Goal: Information Seeking & Learning: Find specific fact

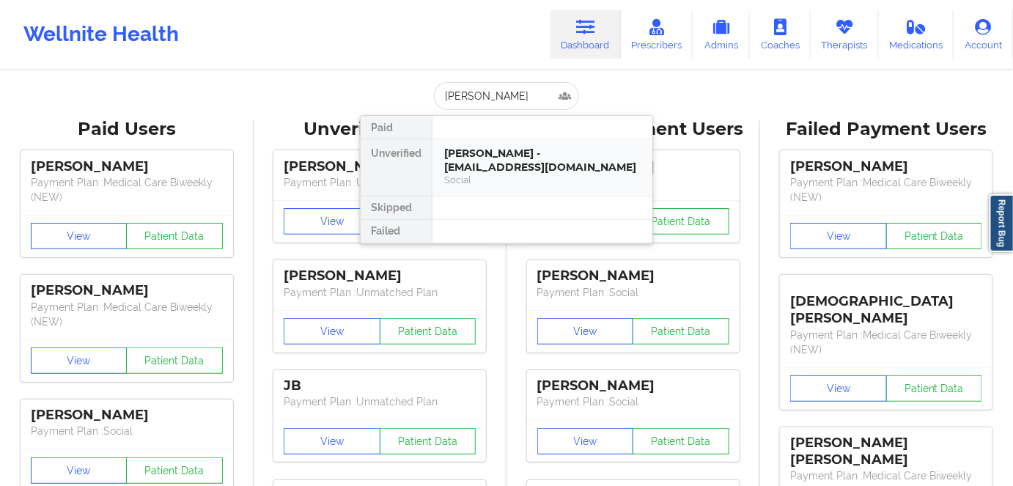
click at [518, 158] on div "[PERSON_NAME] - [EMAIL_ADDRESS][DOMAIN_NAME]" at bounding box center [542, 160] width 196 height 27
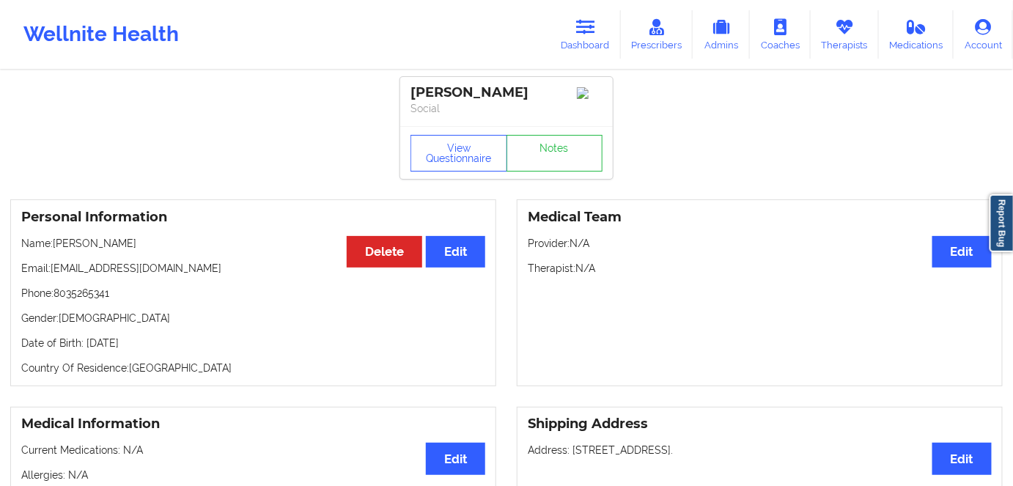
click at [166, 345] on p "Date of Birth: [DEMOGRAPHIC_DATA]" at bounding box center [253, 343] width 464 height 15
copy p "1993"
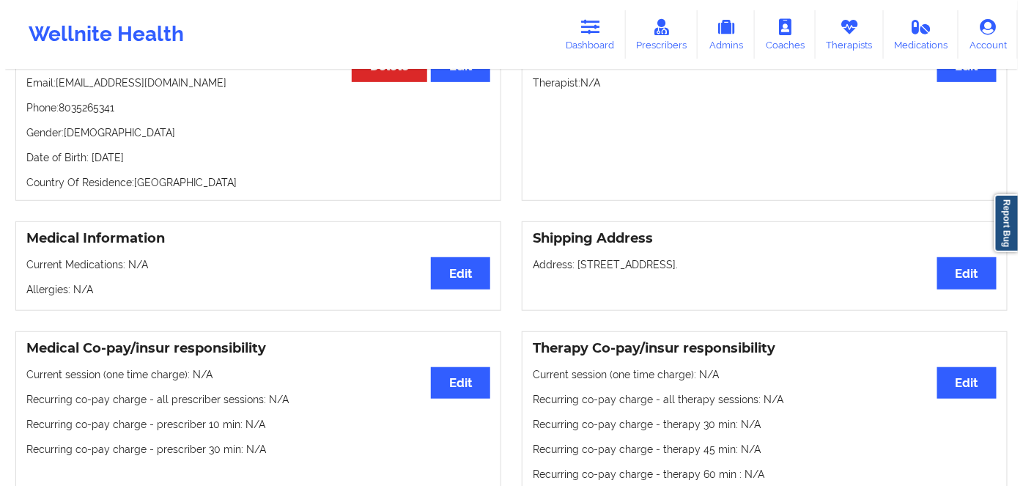
scroll to position [66, 0]
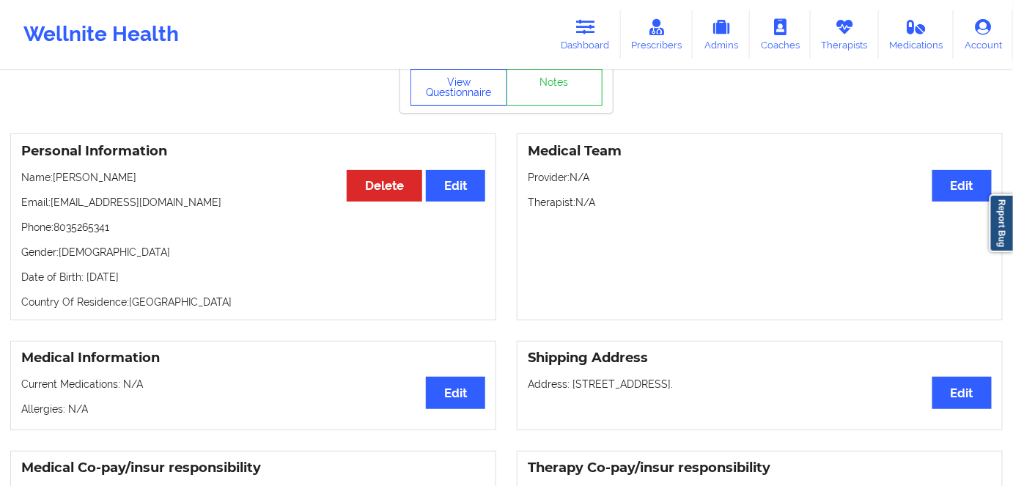
click at [463, 95] on button "View Questionnaire" at bounding box center [459, 87] width 97 height 37
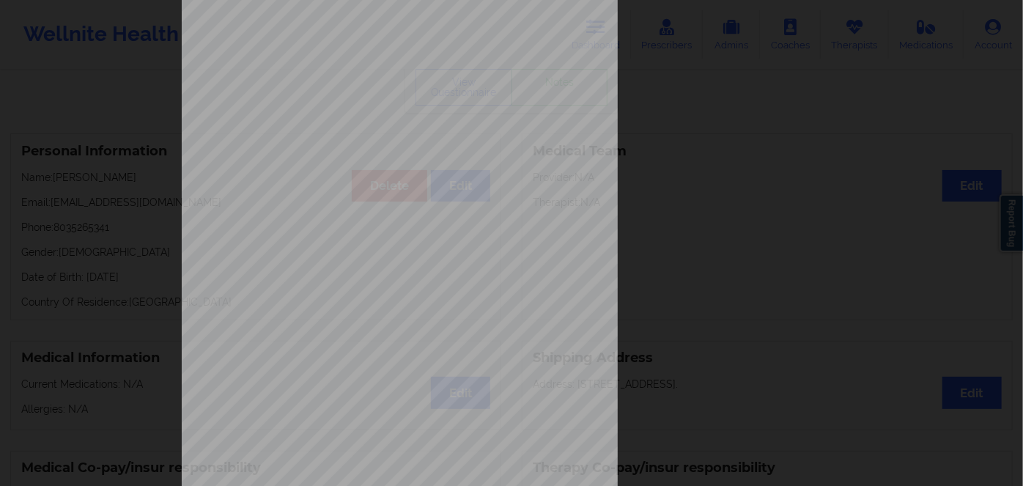
scroll to position [213, 0]
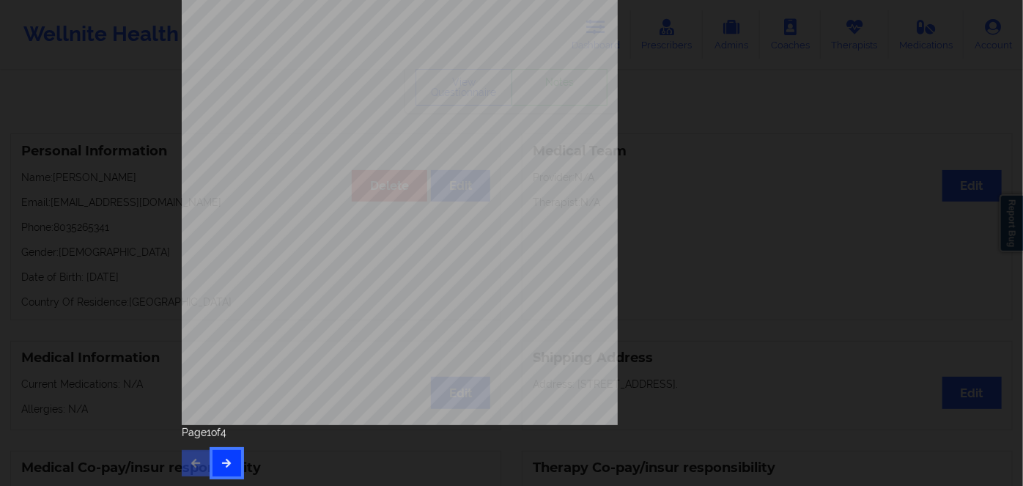
drag, startPoint x: 234, startPoint y: 456, endPoint x: 240, endPoint y: 452, distance: 7.9
click at [233, 453] on button "button" at bounding box center [227, 463] width 29 height 26
drag, startPoint x: 239, startPoint y: 460, endPoint x: 284, endPoint y: 435, distance: 51.8
click at [238, 460] on div "Page 2 of 4" at bounding box center [512, 450] width 660 height 51
drag, startPoint x: 221, startPoint y: 456, endPoint x: 232, endPoint y: 451, distance: 11.5
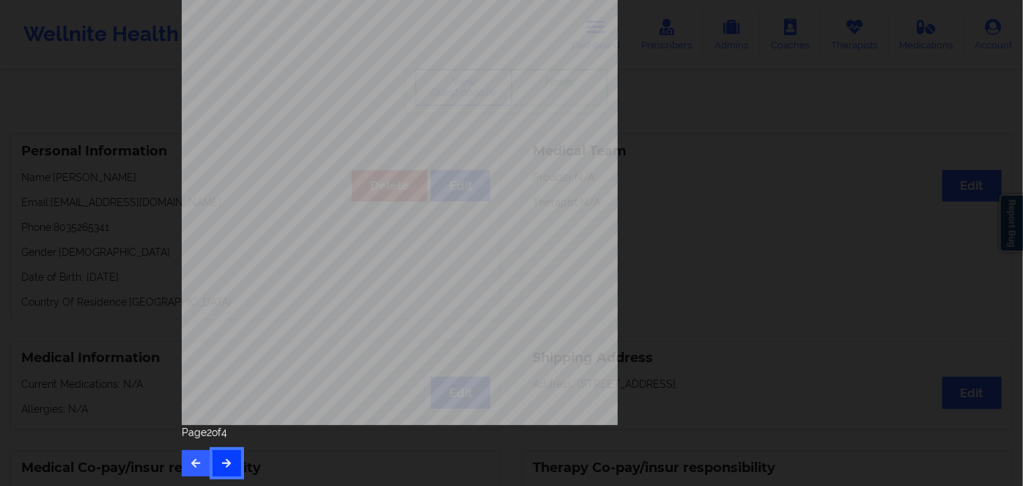
click at [224, 455] on button "button" at bounding box center [227, 463] width 29 height 26
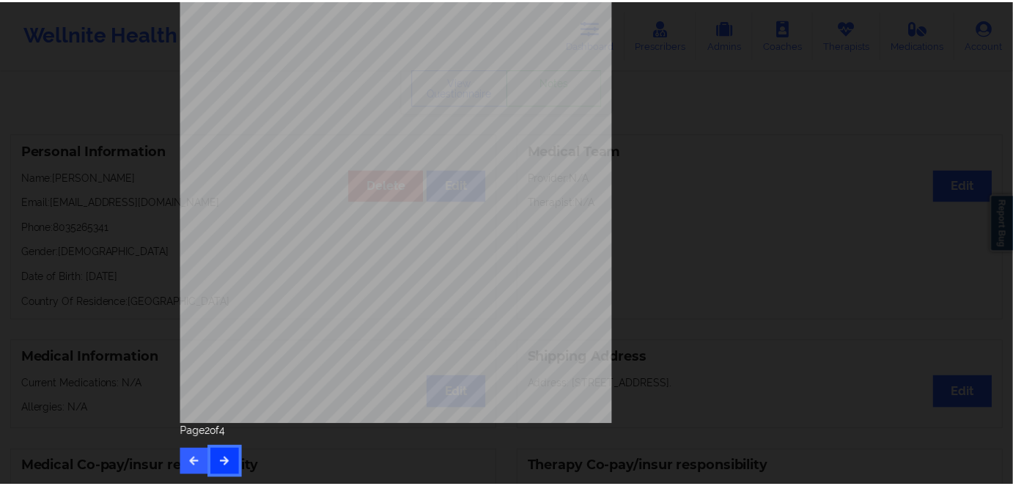
scroll to position [0, 0]
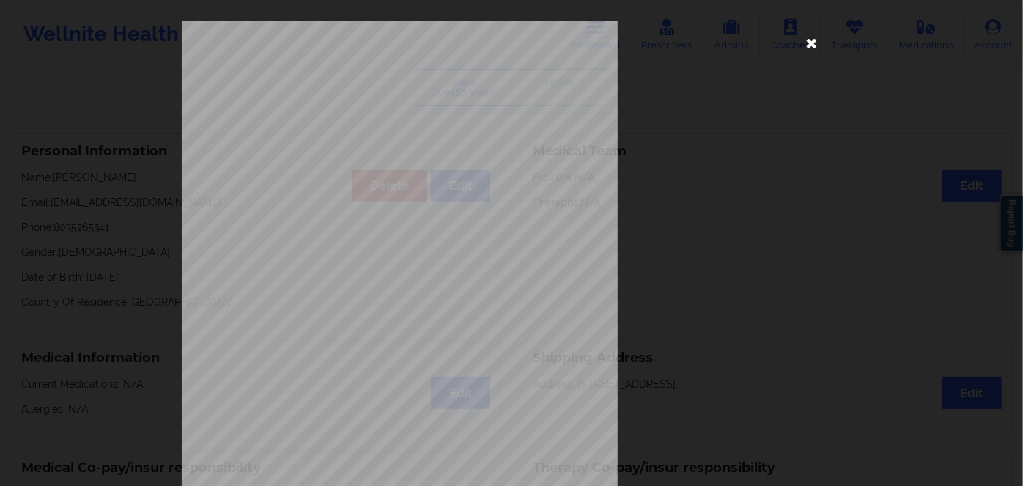
click at [806, 43] on icon at bounding box center [812, 42] width 23 height 23
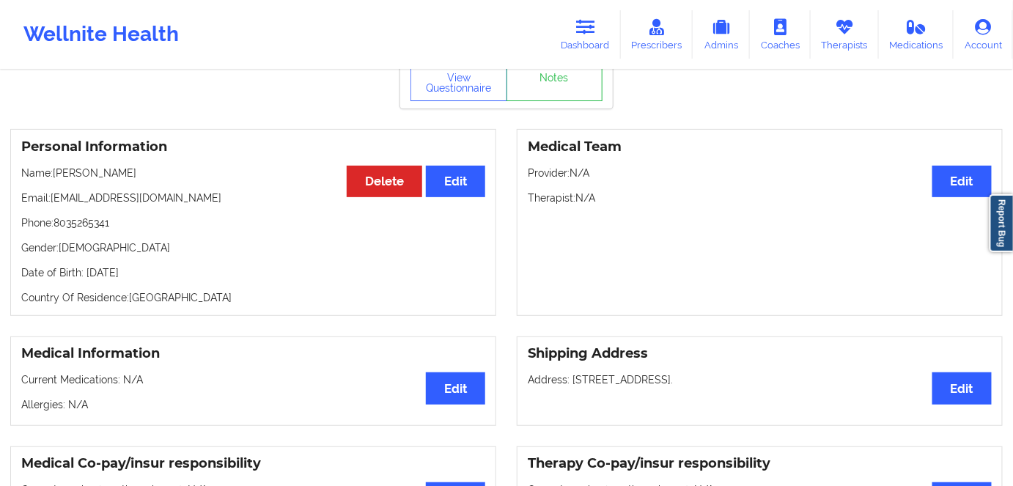
scroll to position [66, 0]
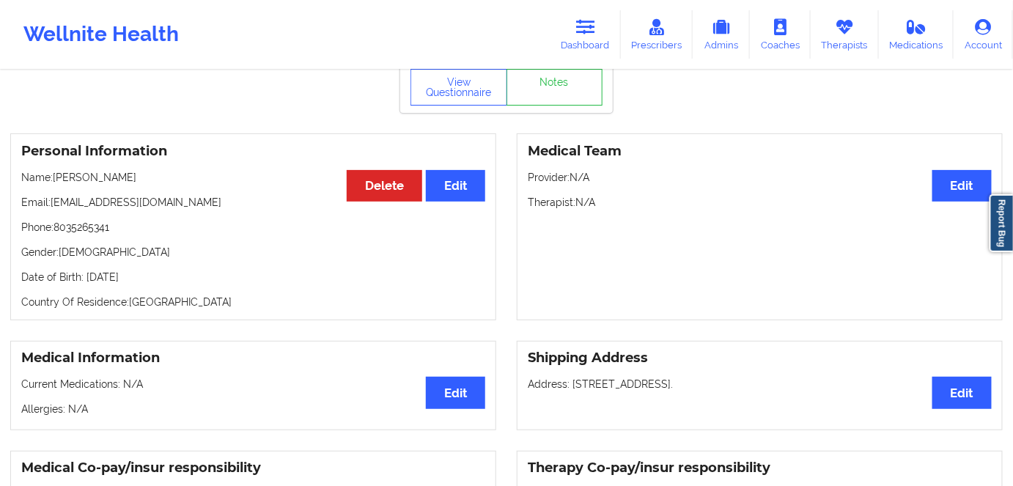
click at [197, 294] on div "Personal Information Edit Delete Name: [PERSON_NAME] Email: [EMAIL_ADDRESS][DOM…" at bounding box center [253, 226] width 486 height 187
drag, startPoint x: 188, startPoint y: 274, endPoint x: 86, endPoint y: 274, distance: 102.6
click at [86, 274] on p "Date of Birth: [DEMOGRAPHIC_DATA]" at bounding box center [253, 277] width 464 height 15
copy p "[DATE]"
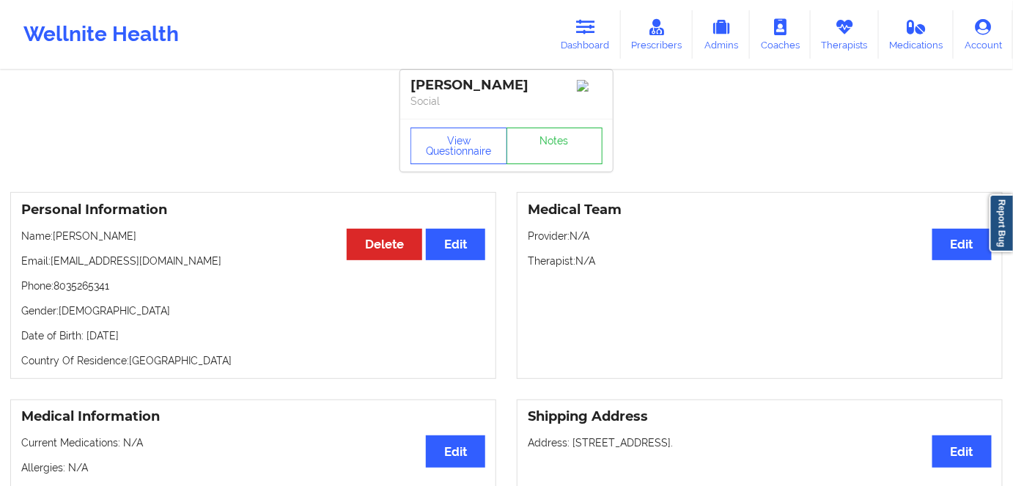
scroll to position [0, 0]
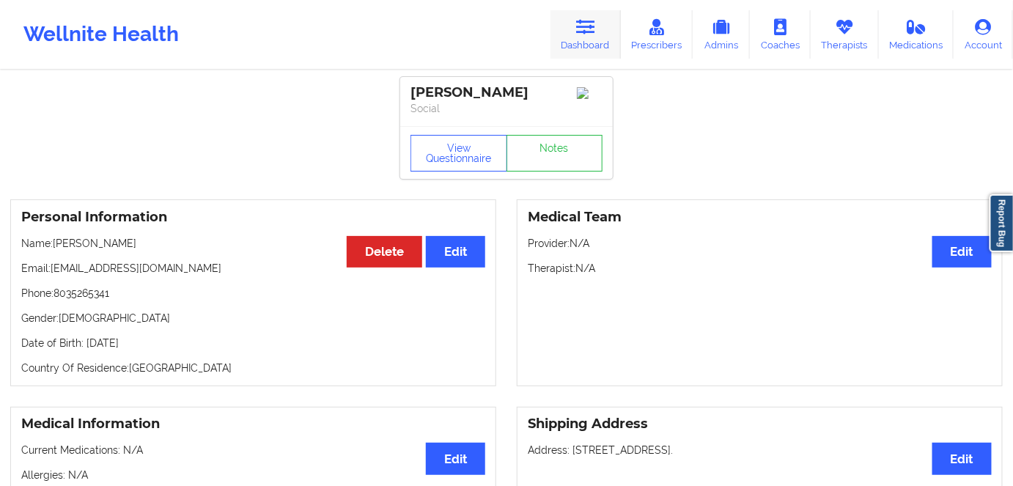
click at [564, 54] on link "Dashboard" at bounding box center [586, 34] width 70 height 48
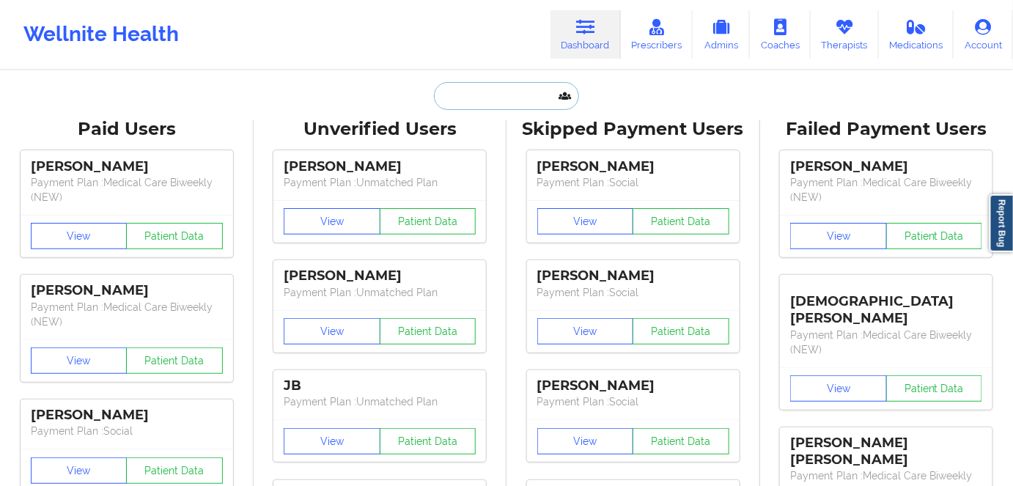
click at [518, 99] on input "text" at bounding box center [506, 96] width 145 height 28
paste input "[PERSON_NAME]"
type input "[PERSON_NAME]"
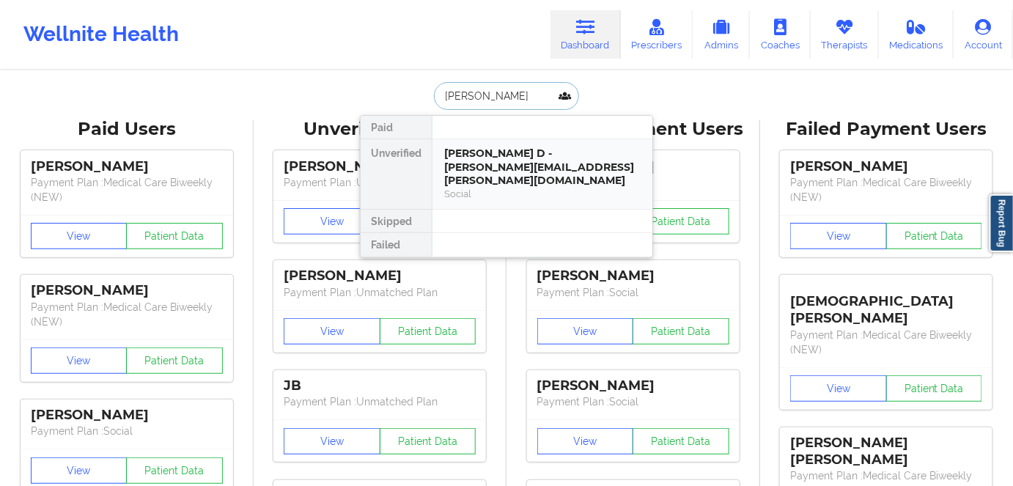
click at [510, 188] on div "Social" at bounding box center [542, 194] width 196 height 12
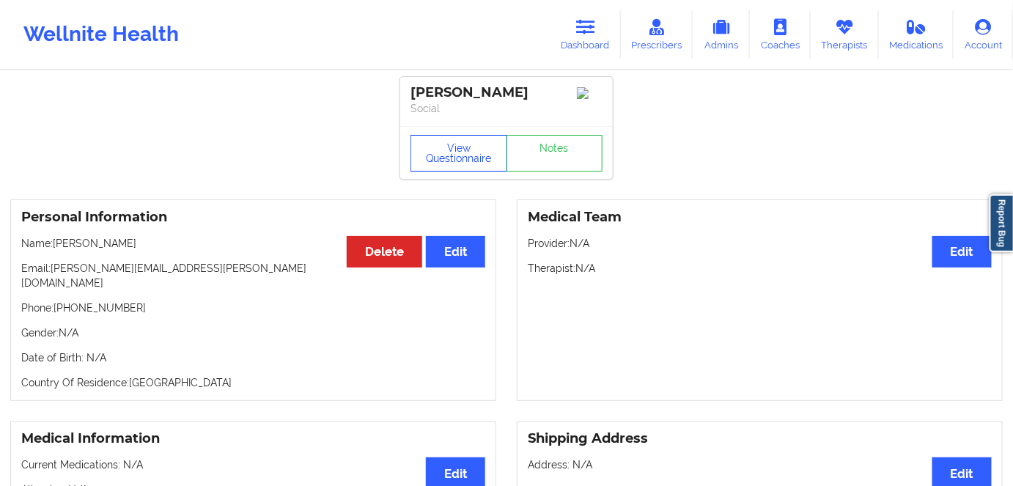
drag, startPoint x: 450, startPoint y: 164, endPoint x: 446, endPoint y: 144, distance: 21.0
click at [450, 164] on button "View Questionnaire" at bounding box center [459, 153] width 97 height 37
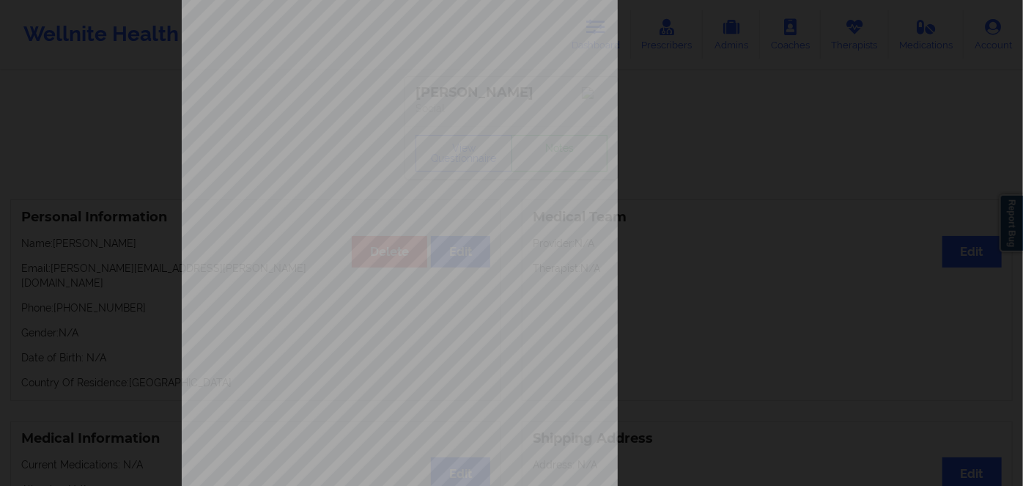
scroll to position [213, 0]
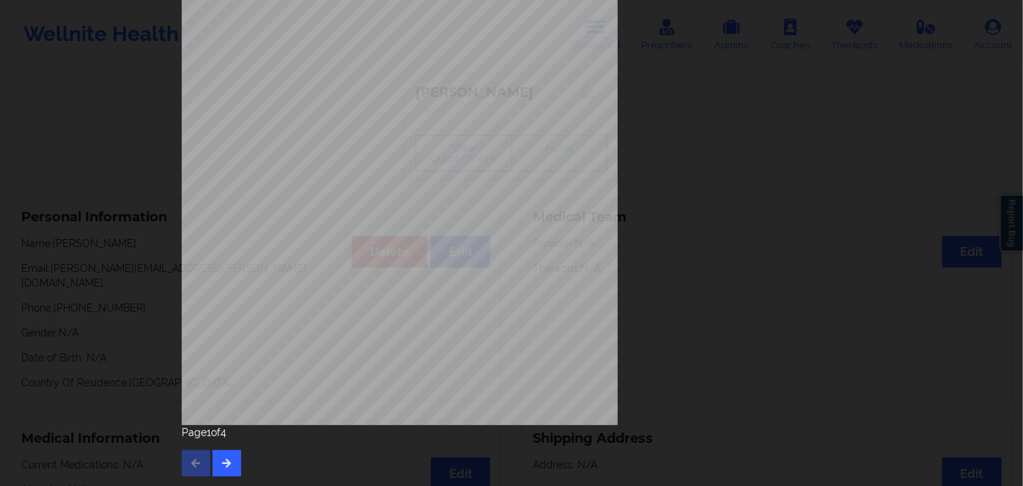
click at [238, 450] on div "Page 1 of 4" at bounding box center [512, 450] width 660 height 51
click at [221, 457] on button "button" at bounding box center [227, 463] width 29 height 26
click at [213, 460] on button "button" at bounding box center [227, 463] width 29 height 26
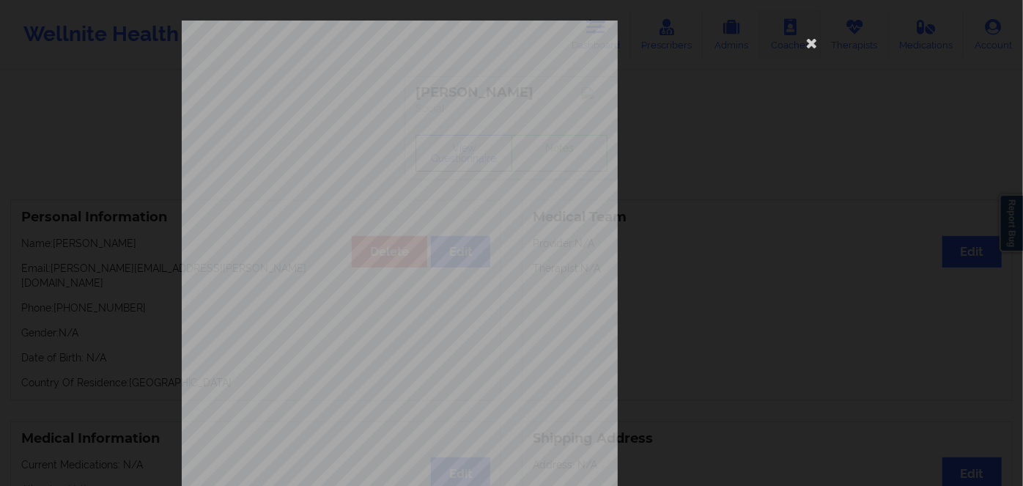
drag, startPoint x: 814, startPoint y: 39, endPoint x: 798, endPoint y: 40, distance: 15.4
click at [813, 41] on icon at bounding box center [812, 42] width 23 height 23
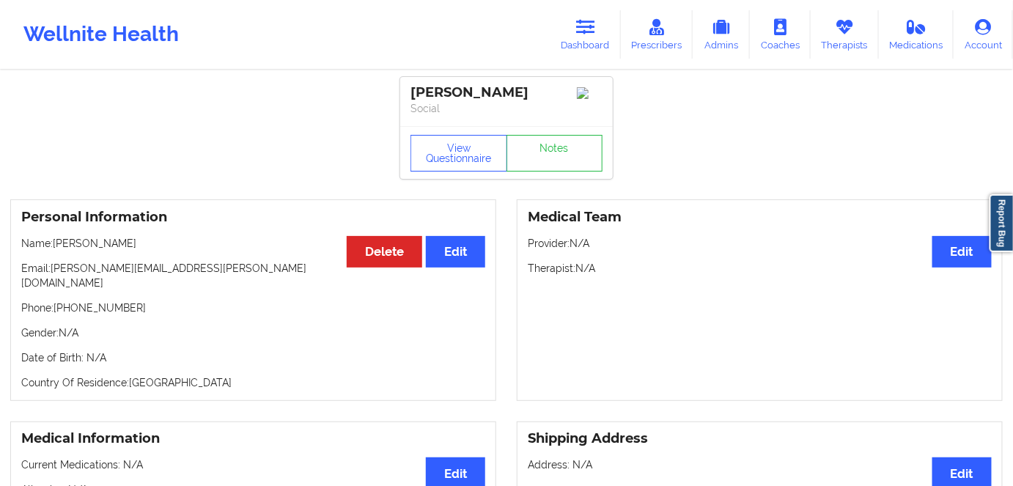
drag, startPoint x: 583, startPoint y: 31, endPoint x: 526, endPoint y: 67, distance: 67.5
click at [583, 31] on icon at bounding box center [585, 27] width 19 height 16
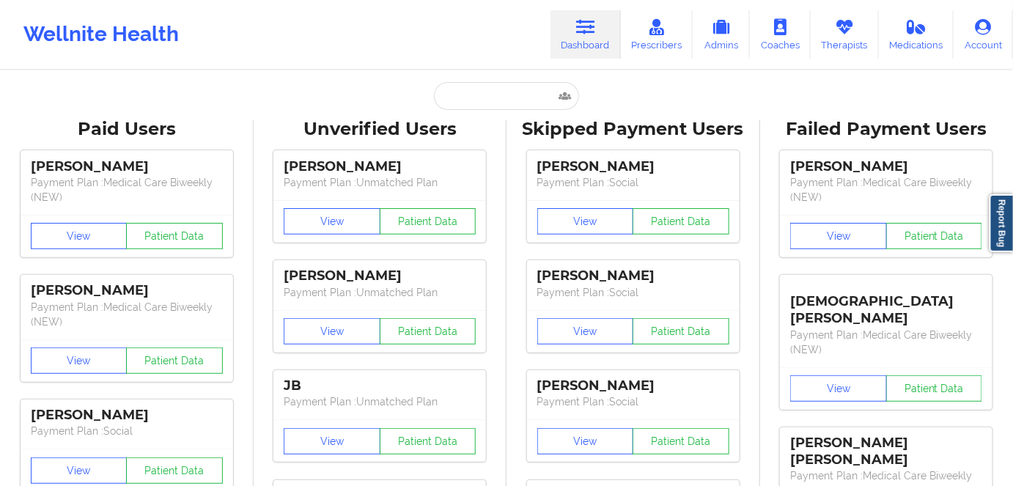
click at [493, 100] on input "text" at bounding box center [506, 96] width 145 height 28
paste input "[PERSON_NAME]"
type input "[PERSON_NAME]"
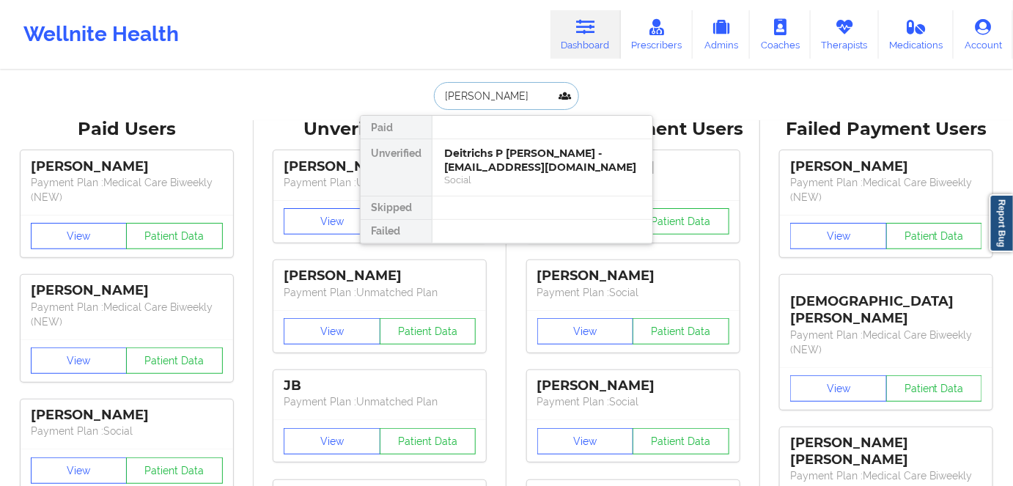
click at [517, 152] on div "Deitrichs P [PERSON_NAME] - [EMAIL_ADDRESS][DOMAIN_NAME]" at bounding box center [542, 160] width 196 height 27
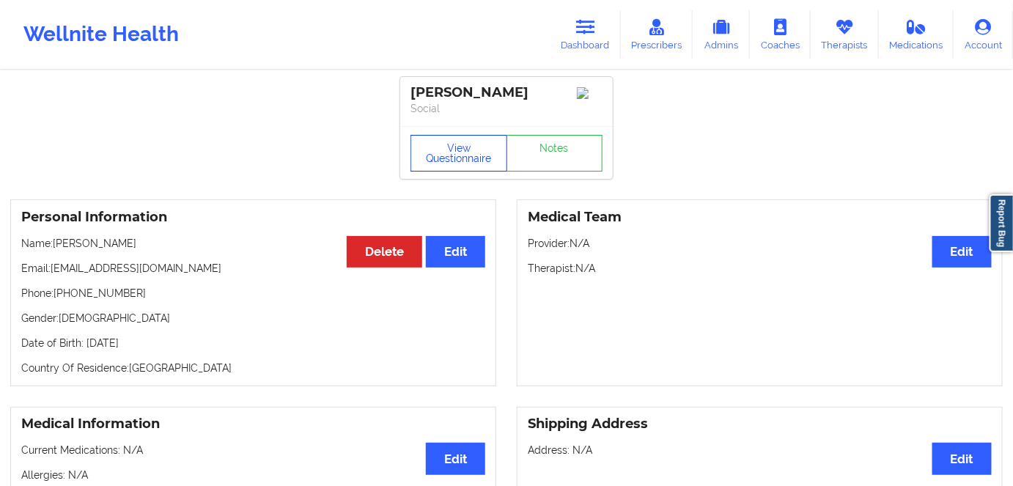
click at [460, 147] on button "View Questionnaire" at bounding box center [459, 153] width 97 height 37
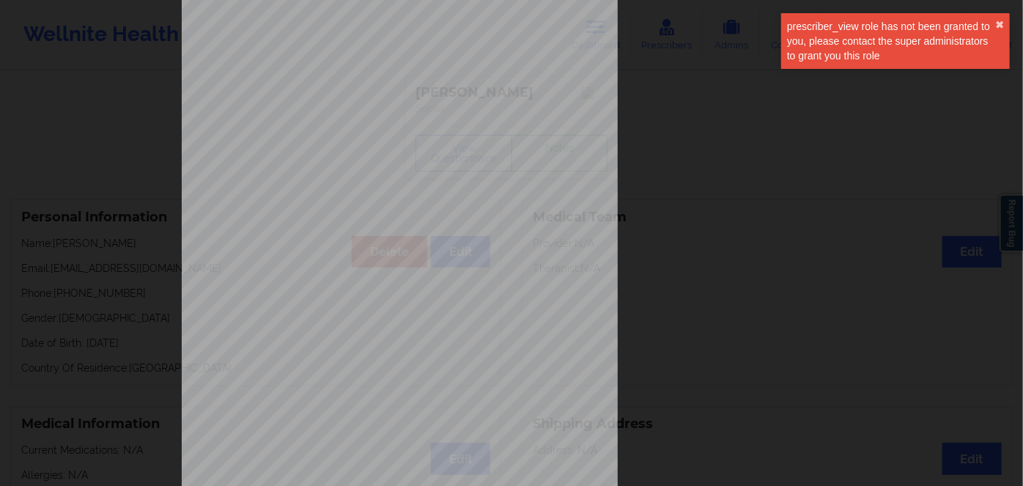
scroll to position [213, 0]
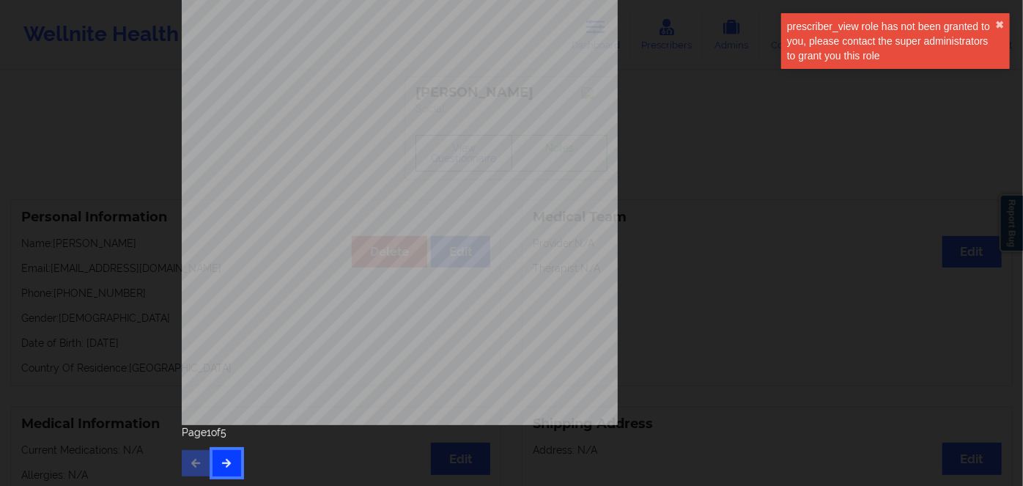
click at [216, 466] on button "button" at bounding box center [227, 463] width 29 height 26
click at [223, 466] on icon "button" at bounding box center [227, 462] width 12 height 9
click at [224, 456] on button "button" at bounding box center [227, 463] width 29 height 26
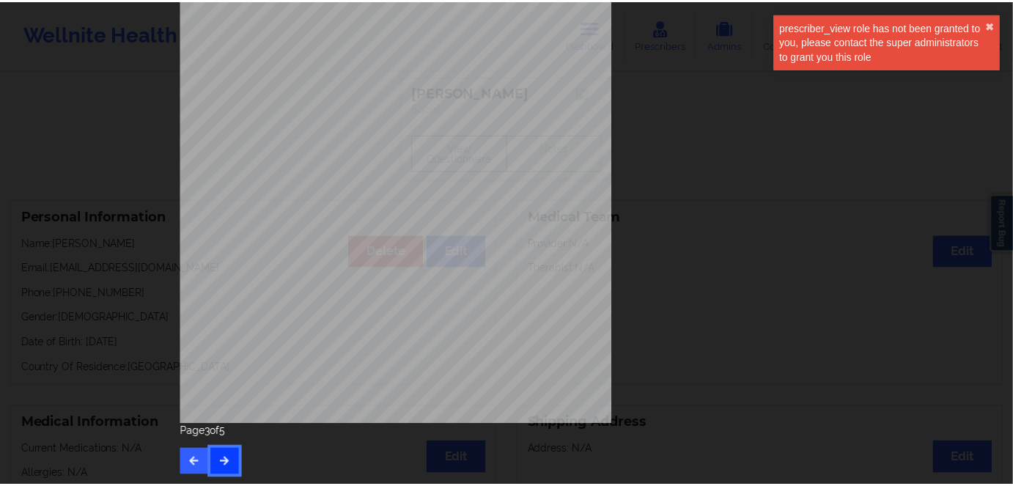
scroll to position [0, 0]
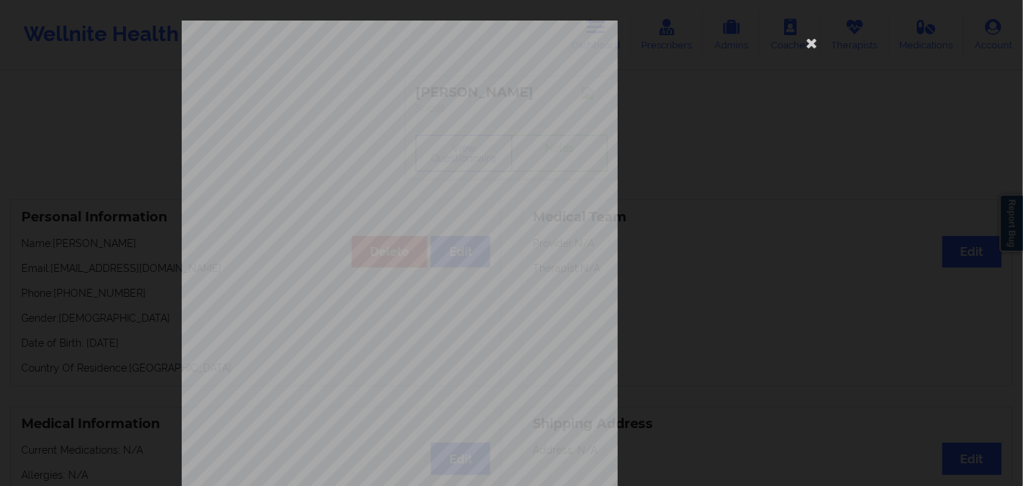
click at [358, 111] on span "ETRBJ2904121" at bounding box center [357, 113] width 47 height 7
click at [356, 111] on span "ETRBJ2904121" at bounding box center [357, 113] width 47 height 7
copy span "ETRBJ2904121"
click at [803, 49] on icon at bounding box center [812, 42] width 23 height 23
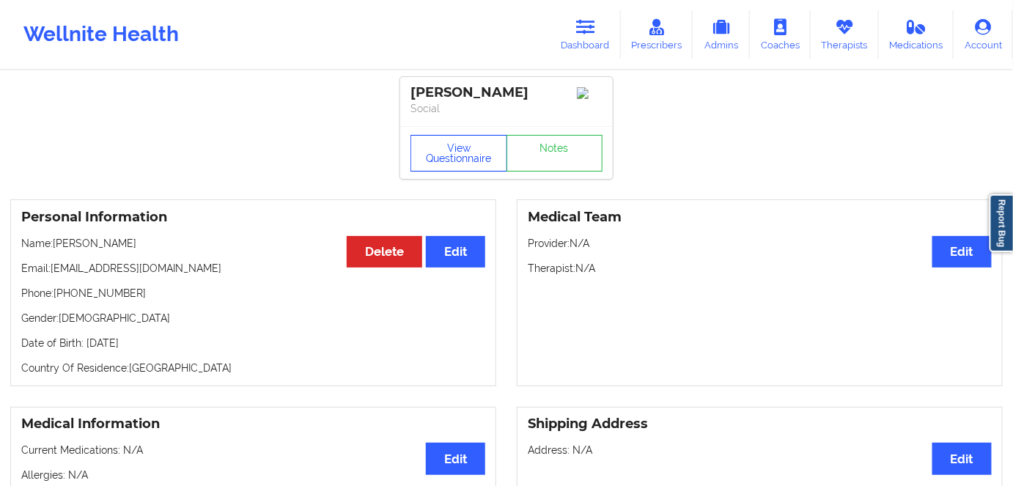
drag, startPoint x: 458, startPoint y: 150, endPoint x: 402, endPoint y: 80, distance: 89.2
click at [457, 150] on button "View Questionnaire" at bounding box center [459, 153] width 97 height 37
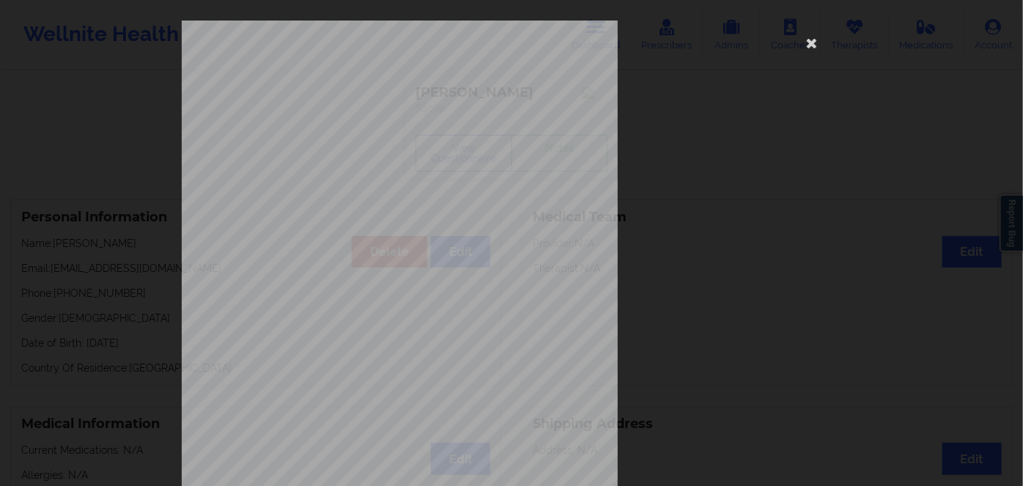
drag, startPoint x: 803, startPoint y: 49, endPoint x: 762, endPoint y: 72, distance: 46.9
click at [804, 48] on icon at bounding box center [812, 42] width 23 height 23
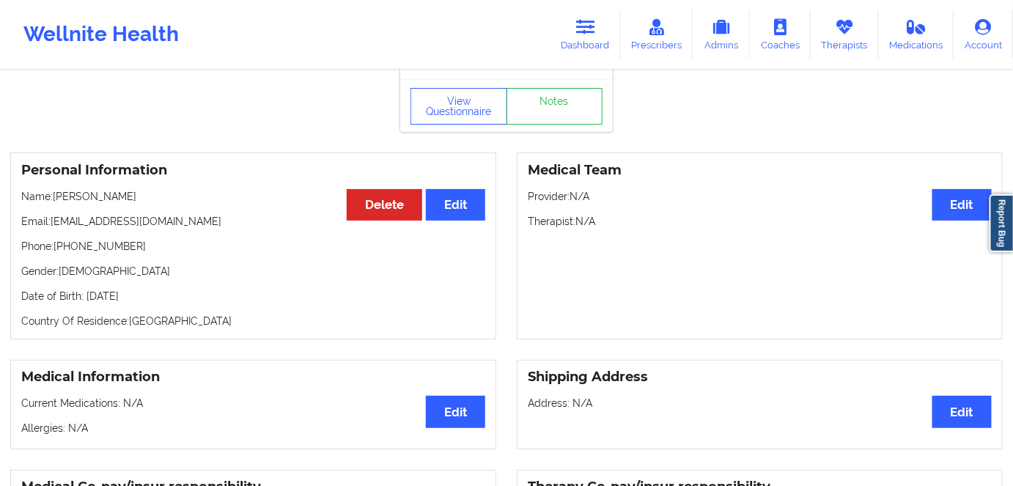
scroll to position [66, 0]
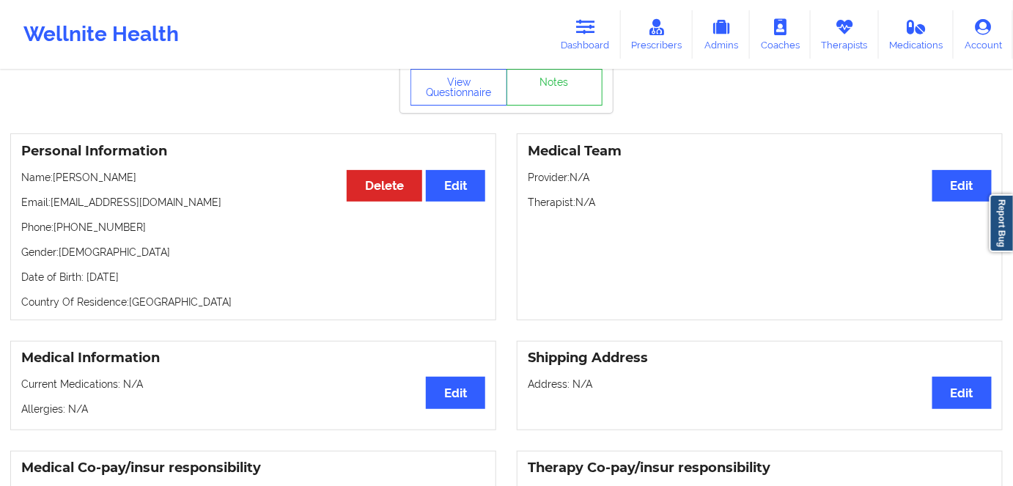
click at [167, 284] on p "Date of Birth: [DEMOGRAPHIC_DATA]" at bounding box center [253, 277] width 464 height 15
click at [166, 284] on p "Date of Birth: [DEMOGRAPHIC_DATA]" at bounding box center [253, 277] width 464 height 15
copy p "2025"
drag, startPoint x: 147, startPoint y: 264, endPoint x: 145, endPoint y: 257, distance: 7.7
click at [147, 264] on div "Personal Information Edit Delete Name: [PERSON_NAME] Email: [EMAIL_ADDRESS][DOM…" at bounding box center [253, 226] width 486 height 187
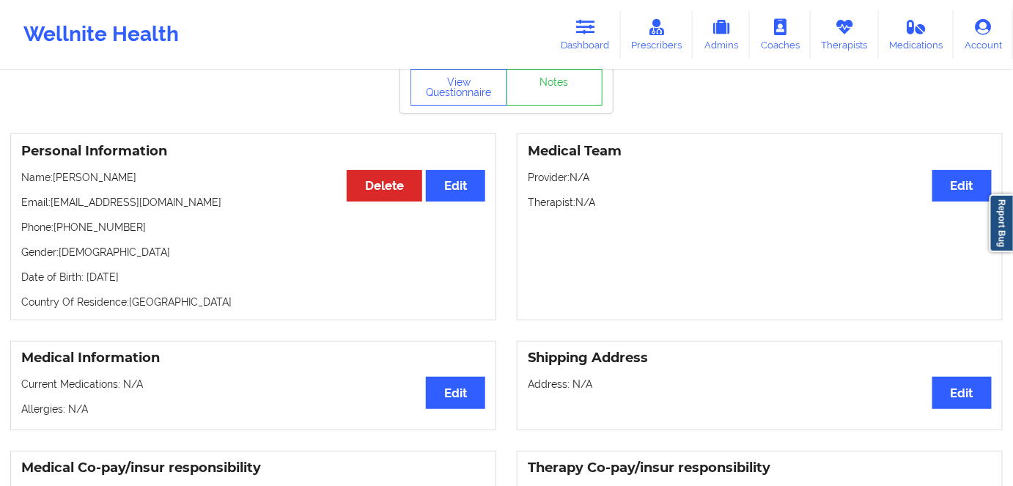
drag, startPoint x: 158, startPoint y: 174, endPoint x: 56, endPoint y: 186, distance: 102.6
click at [56, 185] on p "Name: [PERSON_NAME]" at bounding box center [253, 177] width 464 height 15
copy p "[PERSON_NAME]"
click at [460, 91] on button "View Questionnaire" at bounding box center [459, 87] width 97 height 37
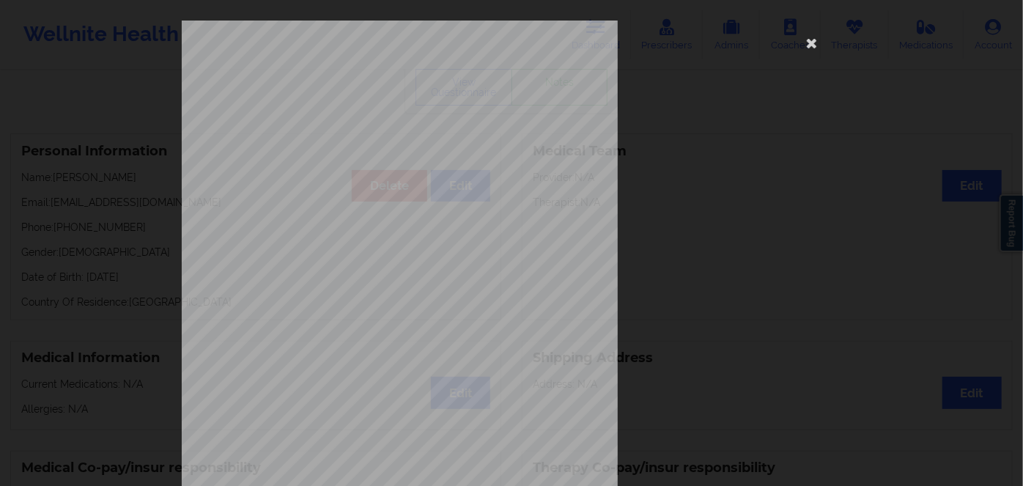
click at [350, 111] on span "ETRBJ2904121" at bounding box center [357, 113] width 47 height 7
copy span "ETRBJ2904121"
click at [813, 43] on icon at bounding box center [812, 42] width 23 height 23
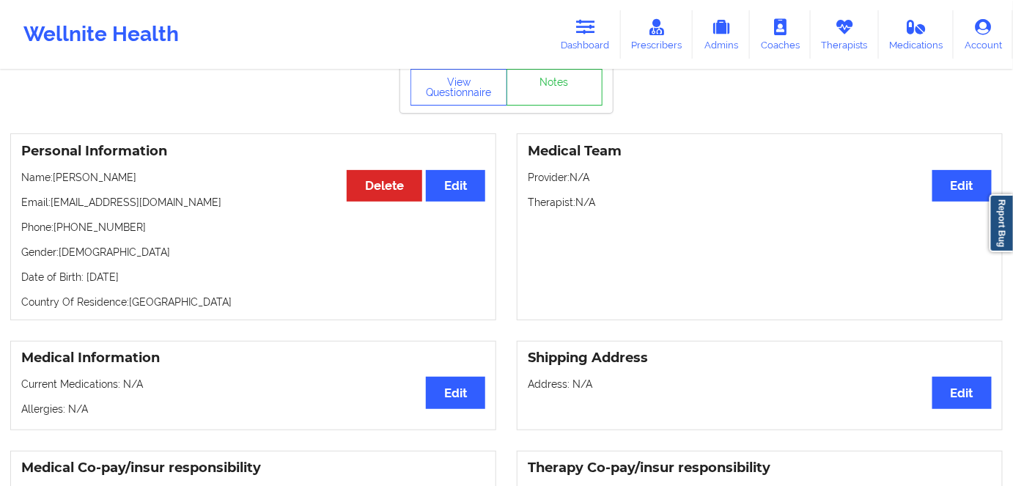
scroll to position [0, 0]
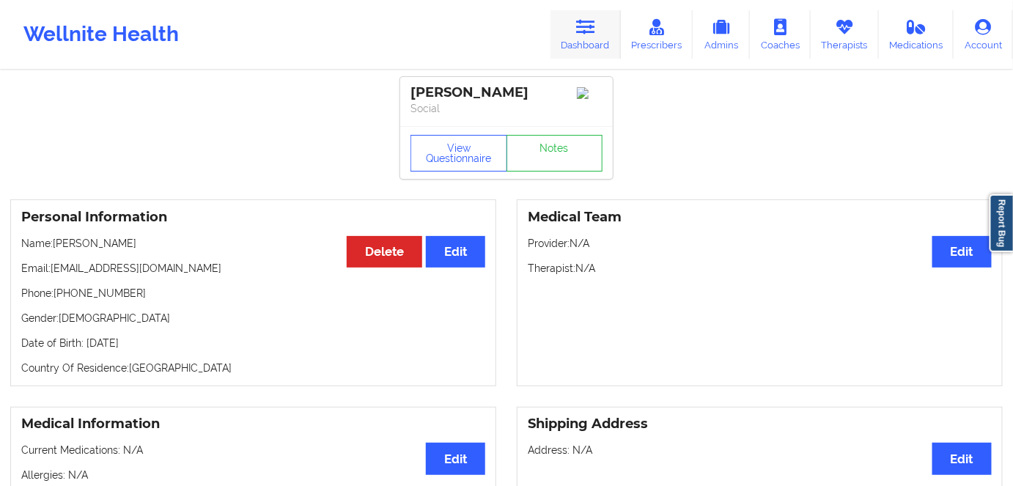
click at [592, 41] on link "Dashboard" at bounding box center [586, 34] width 70 height 48
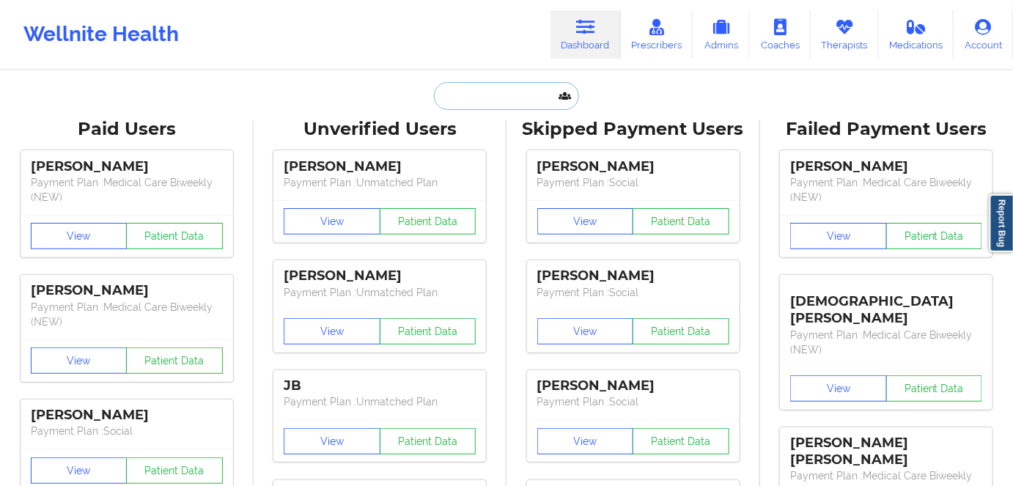
click at [475, 96] on input "text" at bounding box center [506, 96] width 145 height 28
paste input "[PERSON_NAME]"
type input "[PERSON_NAME]"
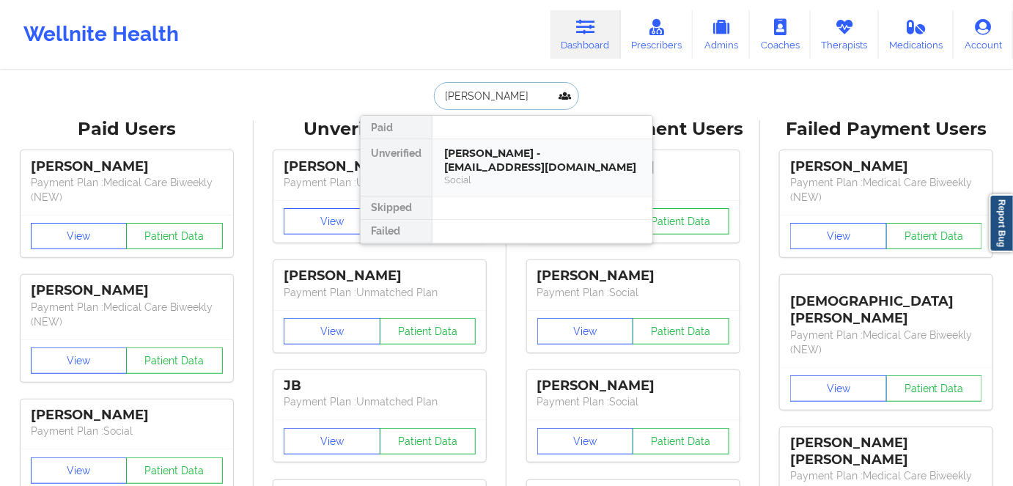
click at [504, 164] on div "[PERSON_NAME] - [EMAIL_ADDRESS][DOMAIN_NAME]" at bounding box center [542, 160] width 196 height 27
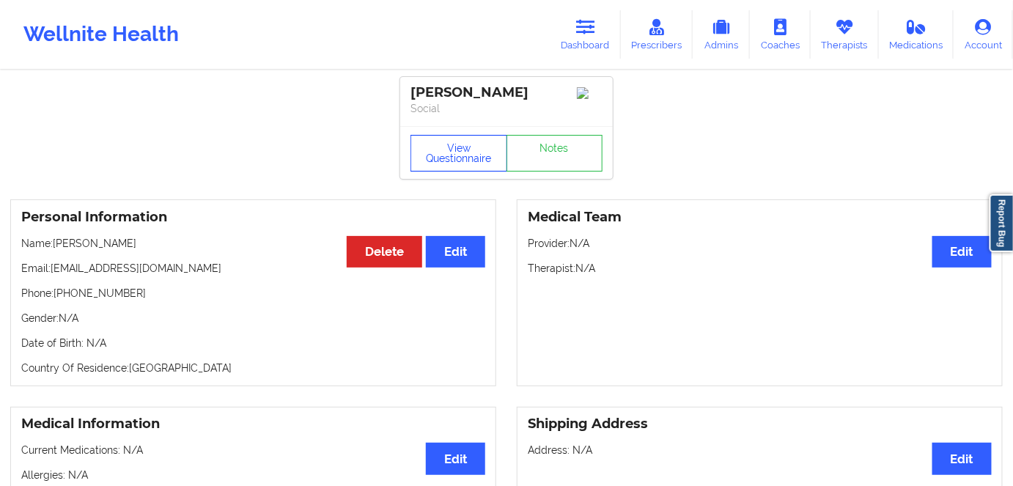
click at [463, 172] on button "View Questionnaire" at bounding box center [459, 153] width 97 height 37
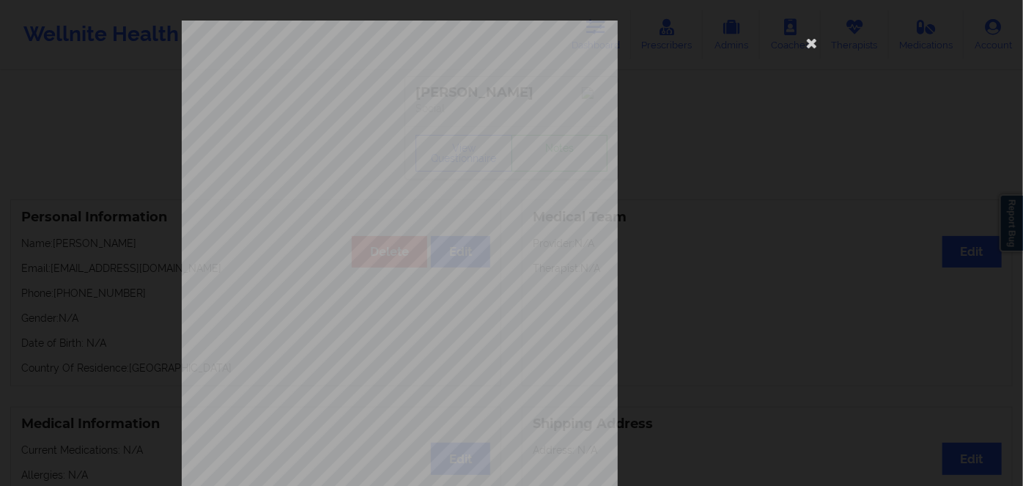
scroll to position [213, 0]
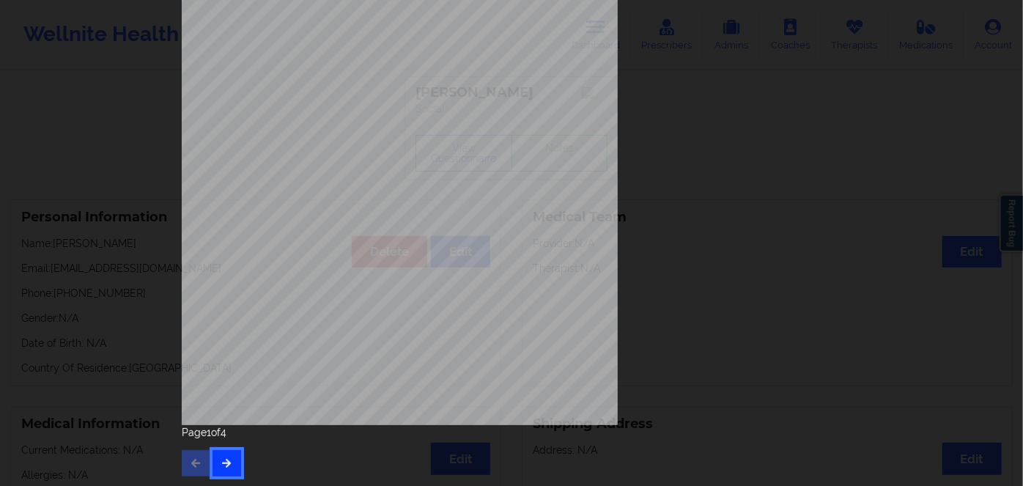
click at [222, 463] on icon "button" at bounding box center [227, 462] width 12 height 9
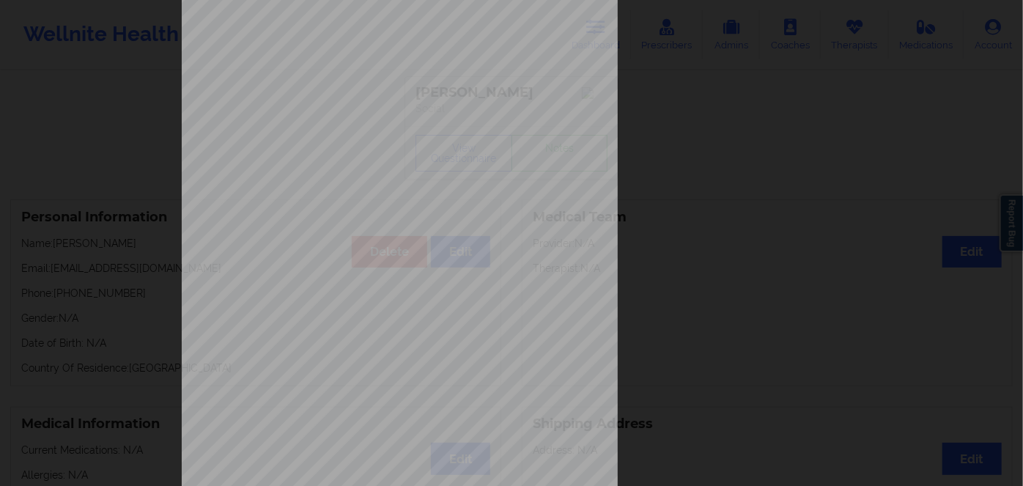
scroll to position [199, 0]
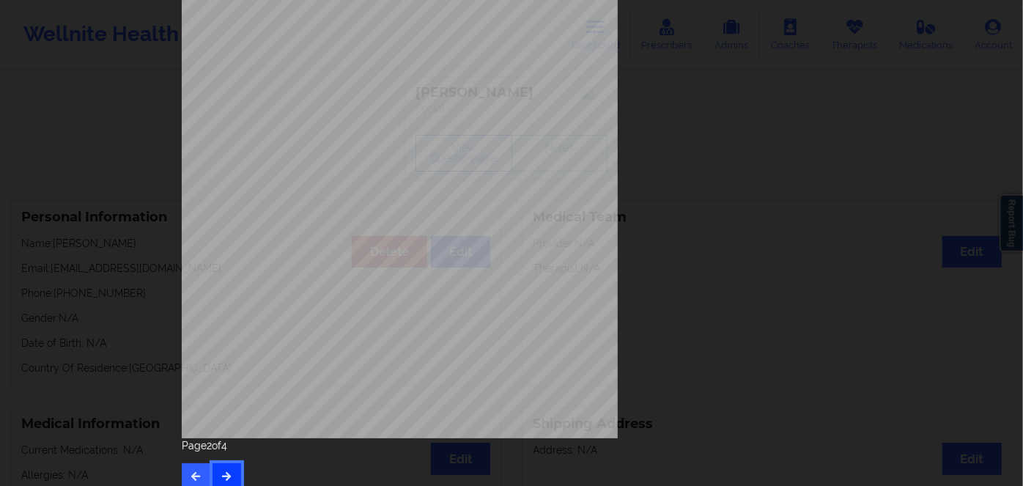
click at [225, 466] on button "button" at bounding box center [227, 476] width 29 height 26
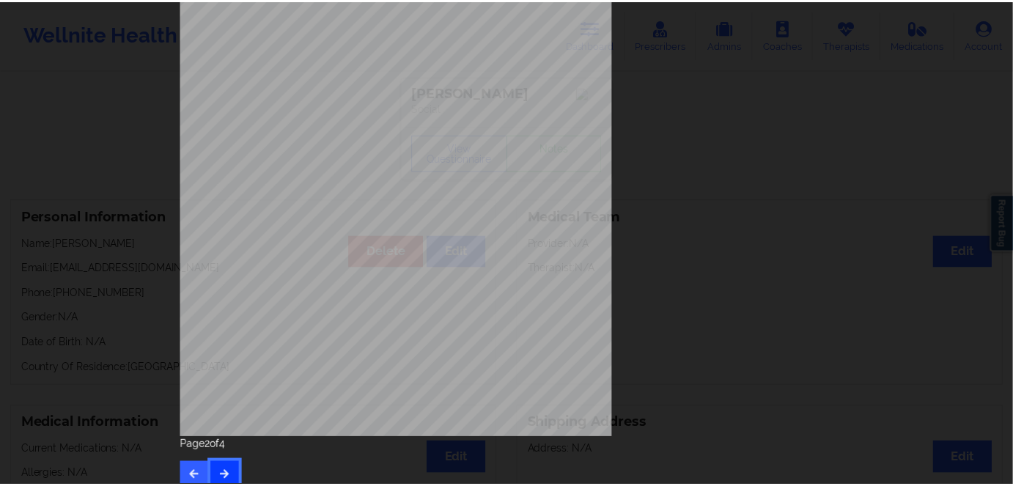
scroll to position [0, 0]
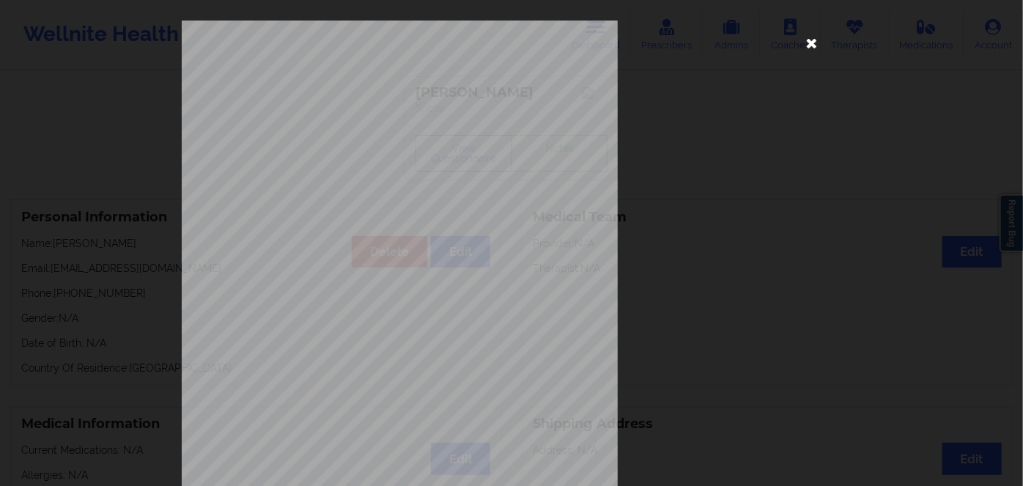
click at [807, 40] on icon at bounding box center [812, 42] width 23 height 23
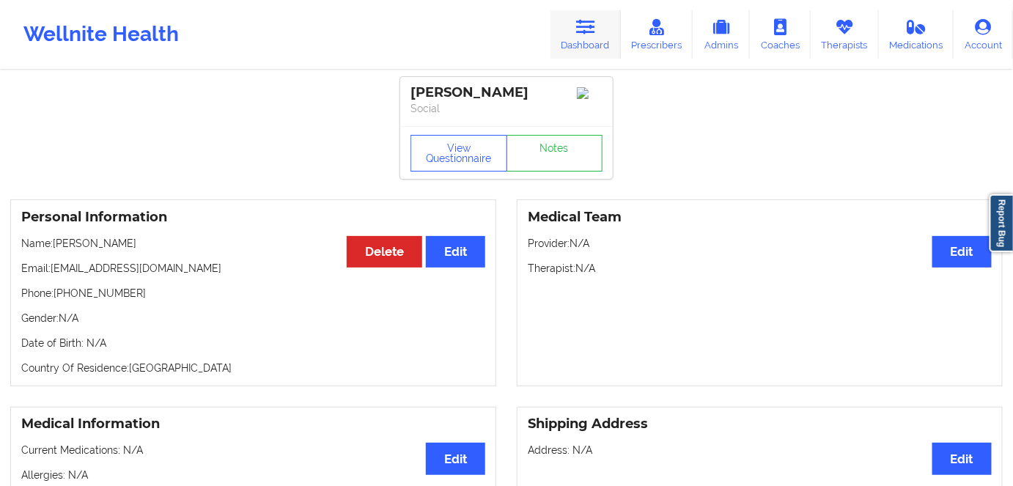
click at [600, 41] on link "Dashboard" at bounding box center [586, 34] width 70 height 48
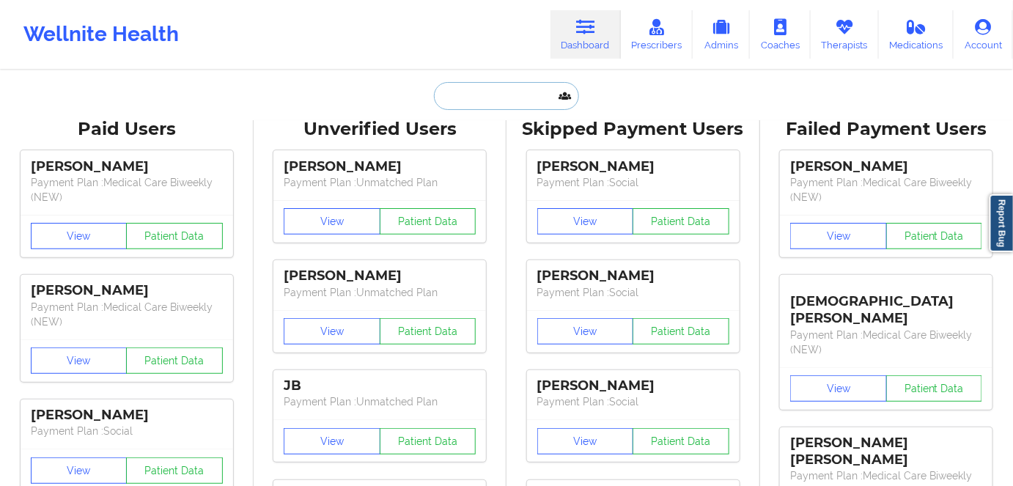
click at [498, 100] on input "text" at bounding box center [506, 96] width 145 height 28
paste input "[PERSON_NAME]"
type input "[PERSON_NAME]"
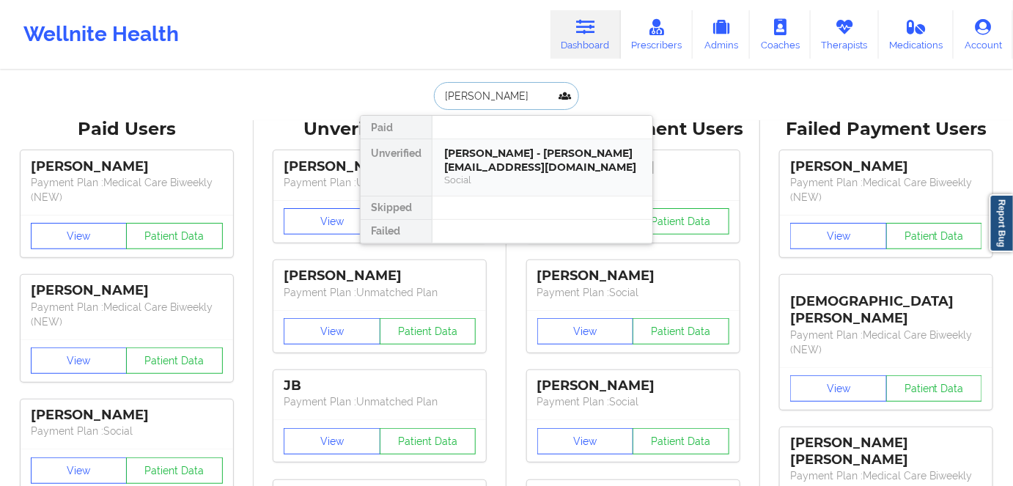
click at [514, 152] on div "[PERSON_NAME] - [PERSON_NAME][EMAIL_ADDRESS][DOMAIN_NAME]" at bounding box center [542, 160] width 196 height 27
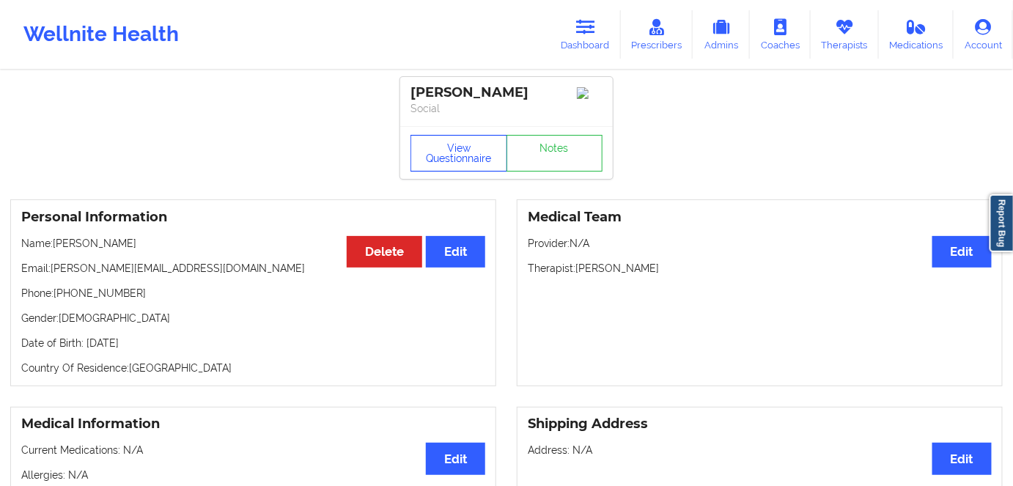
click at [471, 147] on button "View Questionnaire" at bounding box center [459, 153] width 97 height 37
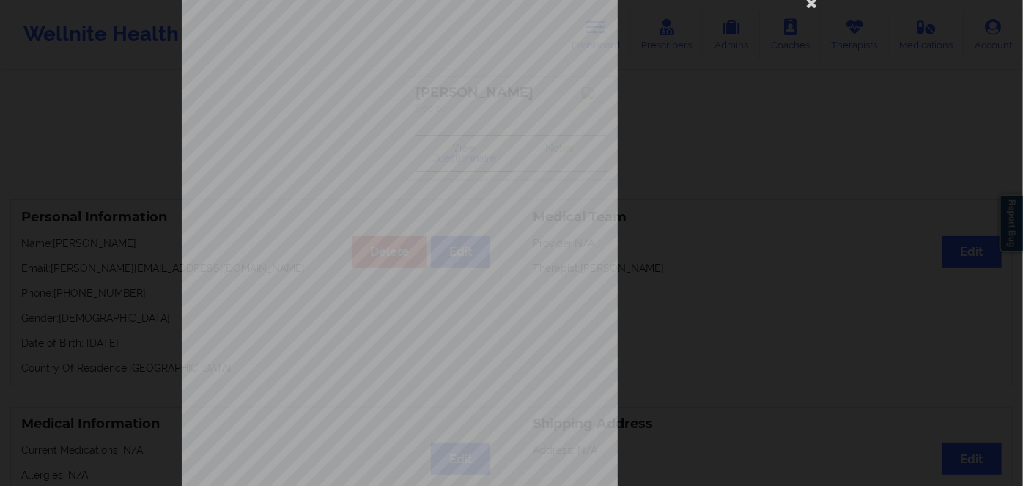
scroll to position [213, 0]
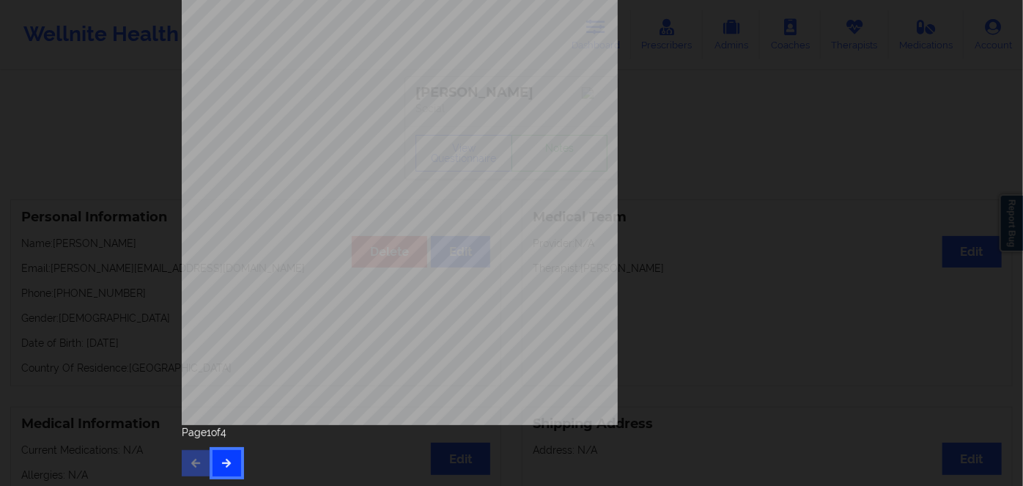
drag, startPoint x: 221, startPoint y: 449, endPoint x: 219, endPoint y: 462, distance: 12.5
click at [219, 461] on button "button" at bounding box center [227, 463] width 29 height 26
click at [239, 461] on div "Page 2 of 4" at bounding box center [512, 450] width 660 height 51
click at [221, 462] on icon "button" at bounding box center [227, 462] width 12 height 9
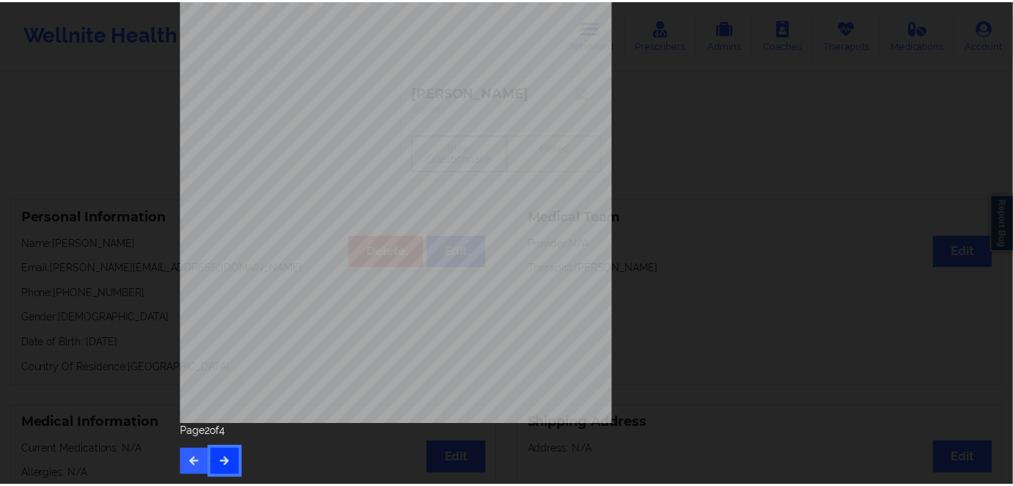
scroll to position [0, 0]
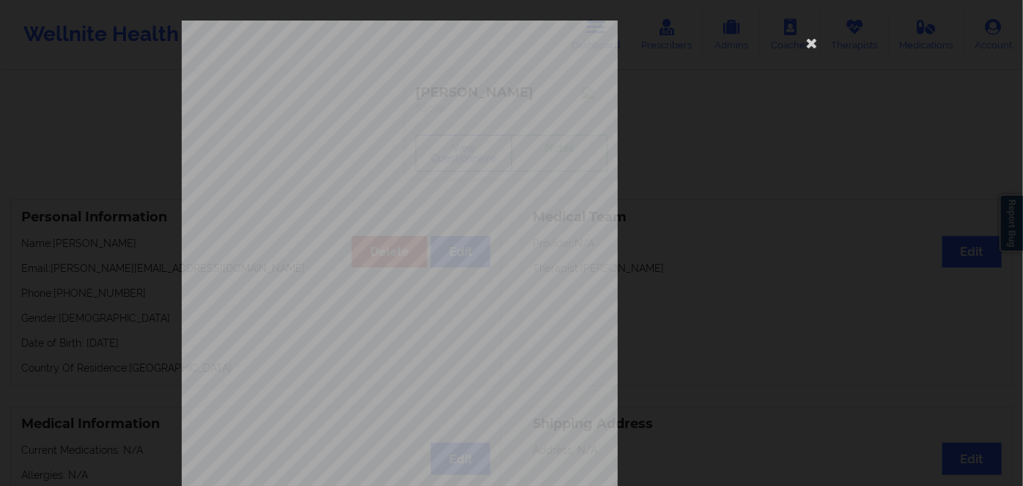
click at [352, 110] on span "UCR219W20167" at bounding box center [359, 113] width 50 height 7
copy span "UCR219W20167"
click at [808, 47] on icon at bounding box center [812, 42] width 23 height 23
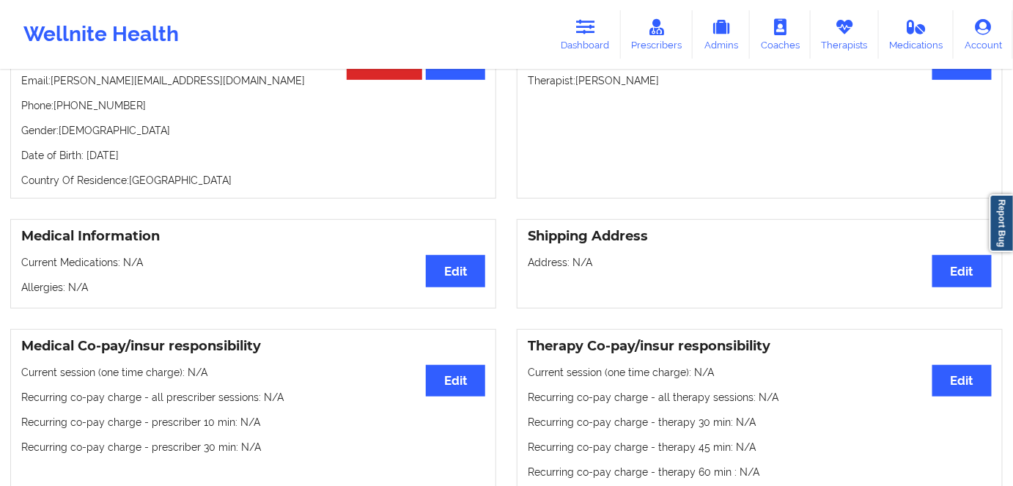
scroll to position [66, 0]
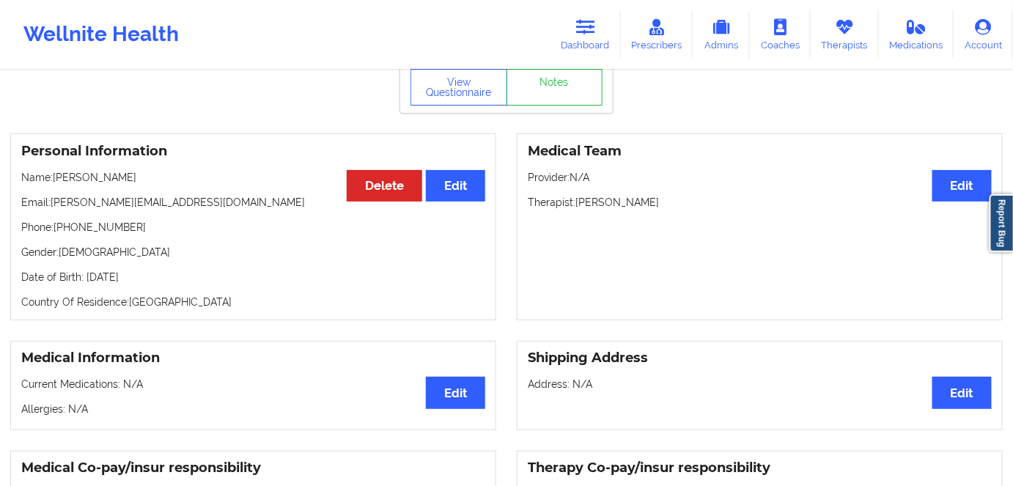
click at [174, 282] on p "Date of Birth: [DEMOGRAPHIC_DATA]" at bounding box center [253, 277] width 464 height 15
click at [174, 281] on p "Date of Birth: [DEMOGRAPHIC_DATA]" at bounding box center [253, 277] width 464 height 15
copy p "1995"
drag, startPoint x: 89, startPoint y: 175, endPoint x: 54, endPoint y: 174, distance: 35.2
click at [53, 174] on p "Name: [PERSON_NAME]" at bounding box center [253, 177] width 464 height 15
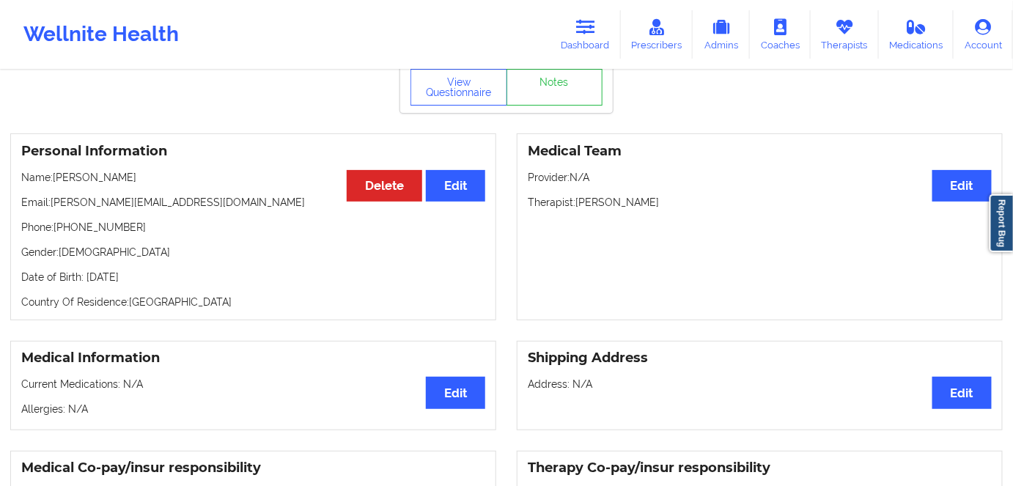
drag, startPoint x: 169, startPoint y: 225, endPoint x: 140, endPoint y: 194, distance: 42.6
click at [168, 224] on p "Phone: [PHONE_NUMBER]" at bounding box center [253, 227] width 464 height 15
drag, startPoint x: 130, startPoint y: 172, endPoint x: 55, endPoint y: 172, distance: 75.5
click at [55, 172] on div "Personal Information Edit Delete Name: [PERSON_NAME] Email: [PERSON_NAME][EMAIL…" at bounding box center [253, 226] width 486 height 187
copy p "[PERSON_NAME]"
